Goal: Find specific fact: Find specific fact

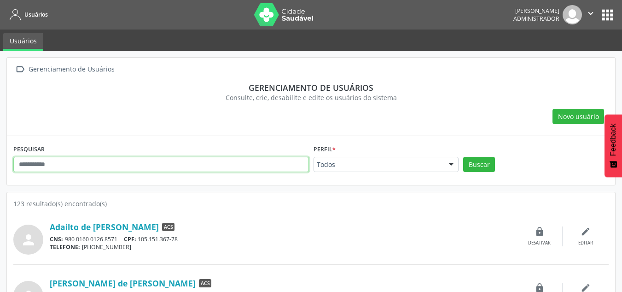
click at [168, 165] on input "text" at bounding box center [161, 165] width 296 height 16
paste input "**********"
type input "**********"
click at [463, 157] on button "Buscar" at bounding box center [479, 165] width 32 height 16
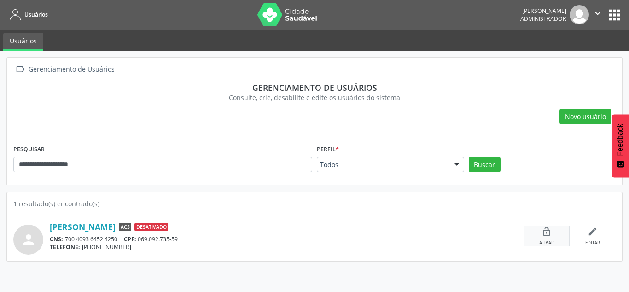
click at [547, 236] on icon "lock_open" at bounding box center [547, 231] width 10 height 10
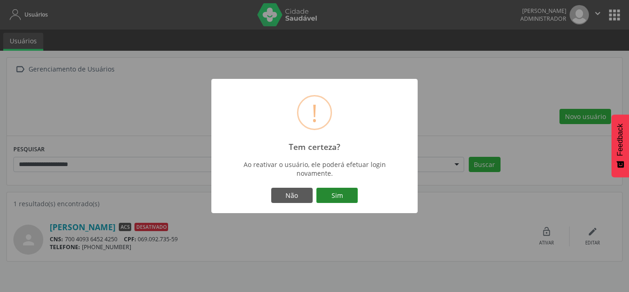
click at [320, 188] on button "Sim" at bounding box center [336, 195] width 41 height 16
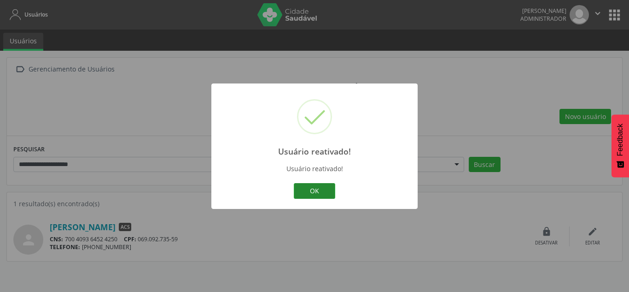
click at [316, 188] on button "OK" at bounding box center [314, 191] width 41 height 16
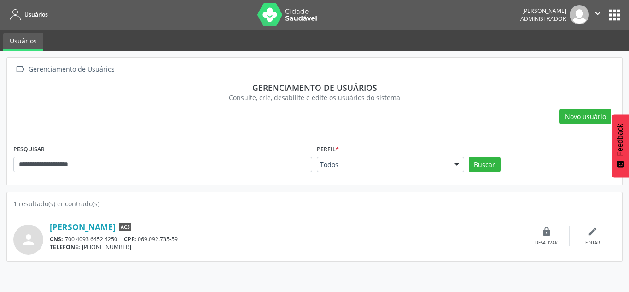
drag, startPoint x: 40, startPoint y: 221, endPoint x: 146, endPoint y: 215, distance: 106.5
click at [146, 215] on div "person [PERSON_NAME] ACS CNS: 700 4093 6452 4250 CPF: 069.092.735-59 TELEFONE: …" at bounding box center [314, 231] width 602 height 46
drag, startPoint x: 202, startPoint y: 237, endPoint x: 45, endPoint y: 221, distance: 157.4
click at [44, 224] on div "person [PERSON_NAME] ACS CNS: 700 4093 6452 4250 CPF: 069.092.735-59 TELEFONE: …" at bounding box center [314, 236] width 602 height 36
drag, startPoint x: 45, startPoint y: 208, endPoint x: 83, endPoint y: 212, distance: 38.0
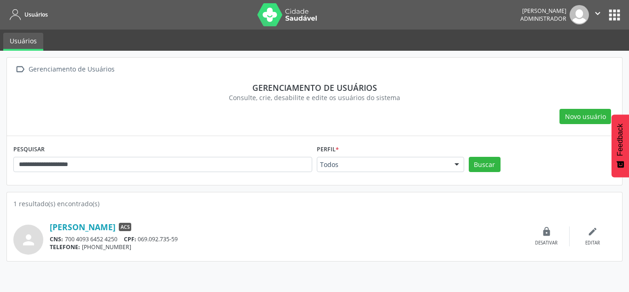
click at [83, 212] on div "person [PERSON_NAME] ACS CNS: 700 4093 6452 4250 CPF: 069.092.735-59 TELEFONE: …" at bounding box center [314, 231] width 602 height 46
drag, startPoint x: 50, startPoint y: 220, endPoint x: 147, endPoint y: 219, distance: 96.7
click at [147, 219] on div "person [PERSON_NAME] ACS CNS: 700 4093 6452 4250 CPF: 069.092.735-59 TELEFONE: …" at bounding box center [314, 236] width 602 height 36
drag, startPoint x: 198, startPoint y: 240, endPoint x: 167, endPoint y: 202, distance: 48.1
click at [140, 236] on div "CNS: 700 4093 6452 4250 CPF: 069.092.735-59" at bounding box center [287, 239] width 474 height 8
